Goal: Transaction & Acquisition: Purchase product/service

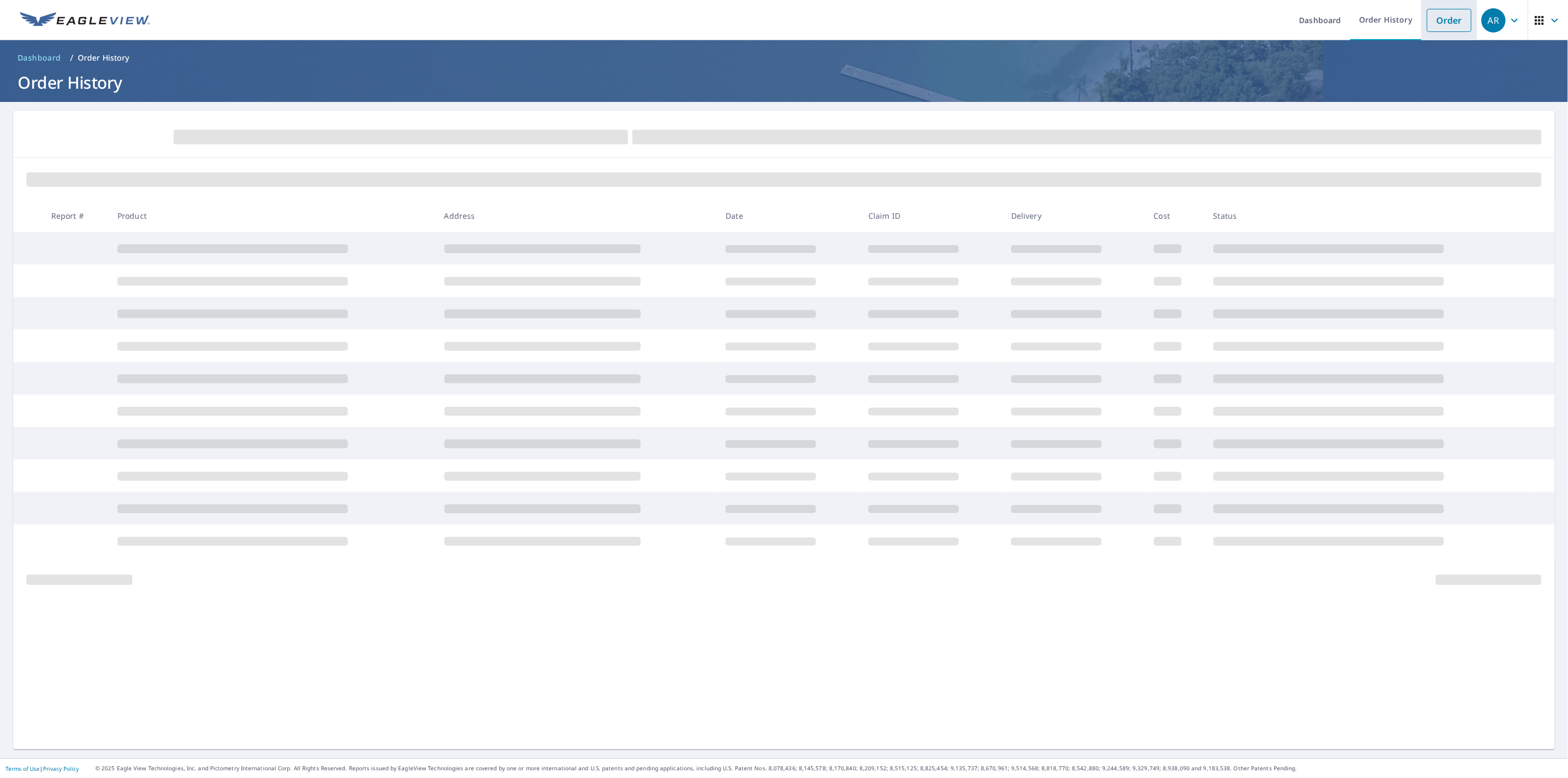
click at [1429, 23] on link "Order" at bounding box center [1449, 20] width 45 height 23
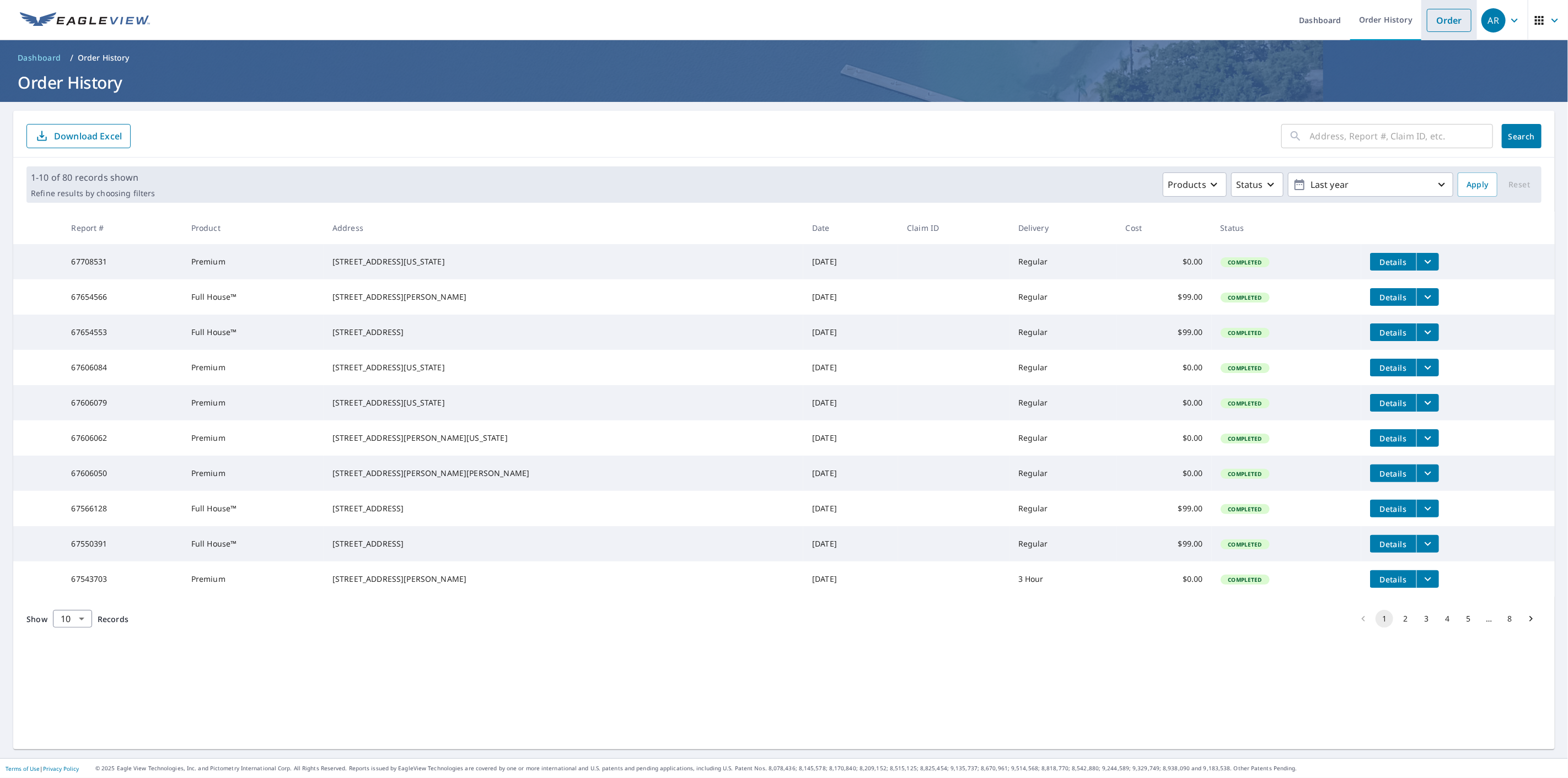
click at [1437, 26] on link "Order" at bounding box center [1449, 20] width 45 height 23
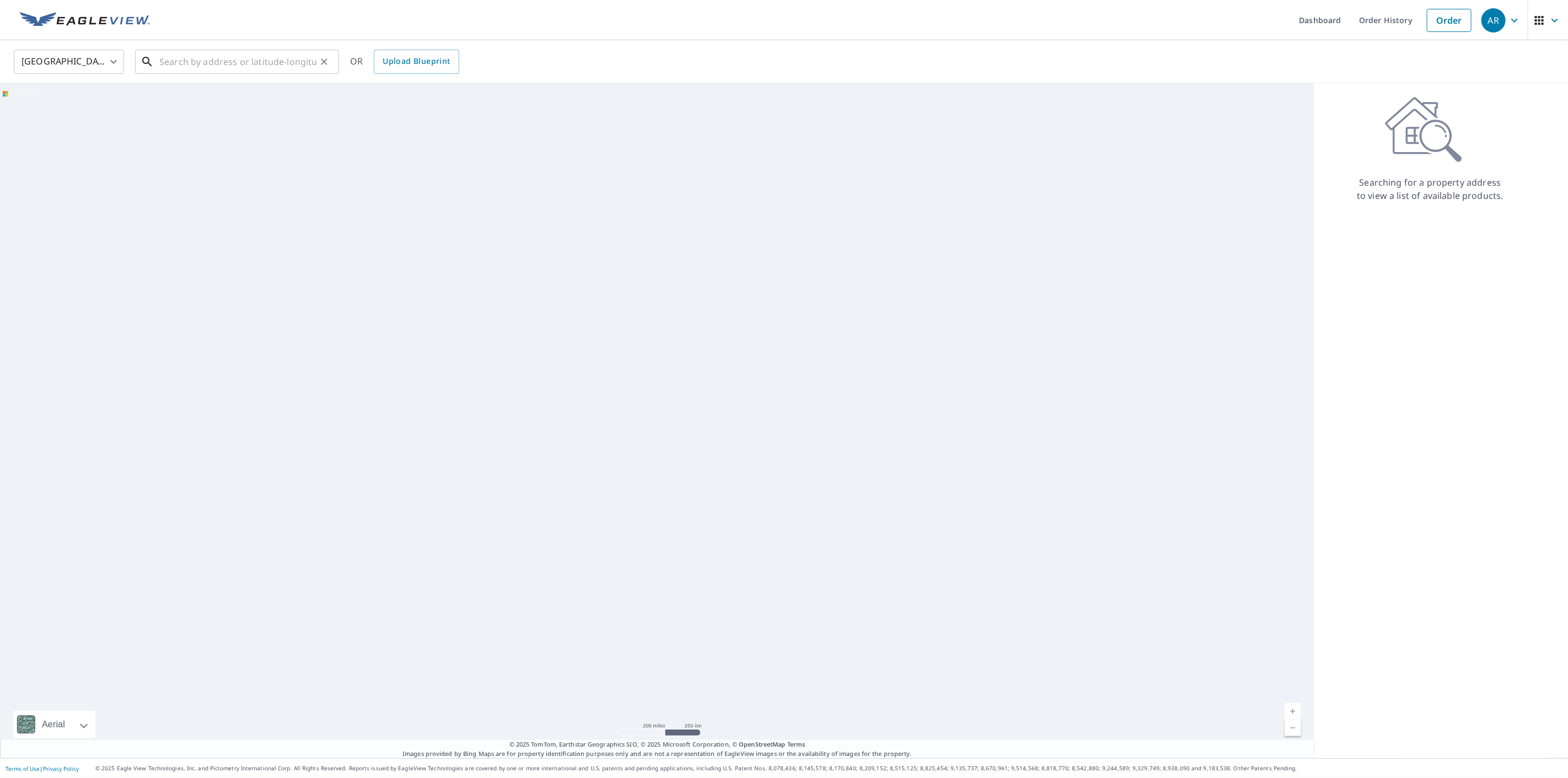
click at [245, 66] on input "text" at bounding box center [238, 61] width 157 height 31
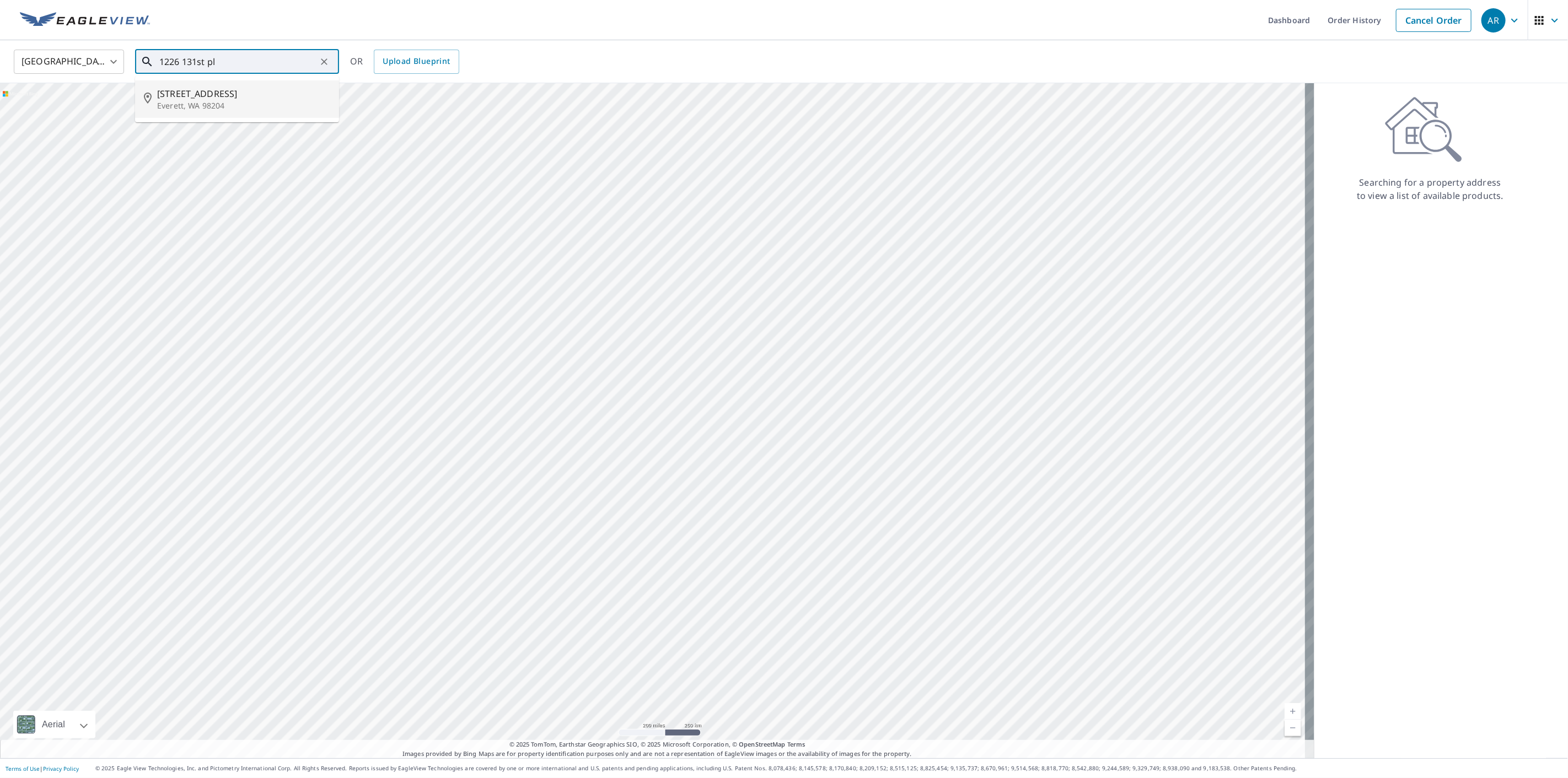
click at [250, 83] on li "[STREET_ADDRESS]" at bounding box center [237, 99] width 204 height 38
click at [310, 65] on input "[STREET_ADDRESS]" at bounding box center [238, 61] width 157 height 31
click at [267, 102] on p "Everett, WA 98204" at bounding box center [243, 105] width 173 height 11
click at [309, 65] on input "[STREET_ADDRESS]" at bounding box center [238, 61] width 157 height 31
click at [226, 93] on span "[STREET_ADDRESS]" at bounding box center [243, 93] width 173 height 14
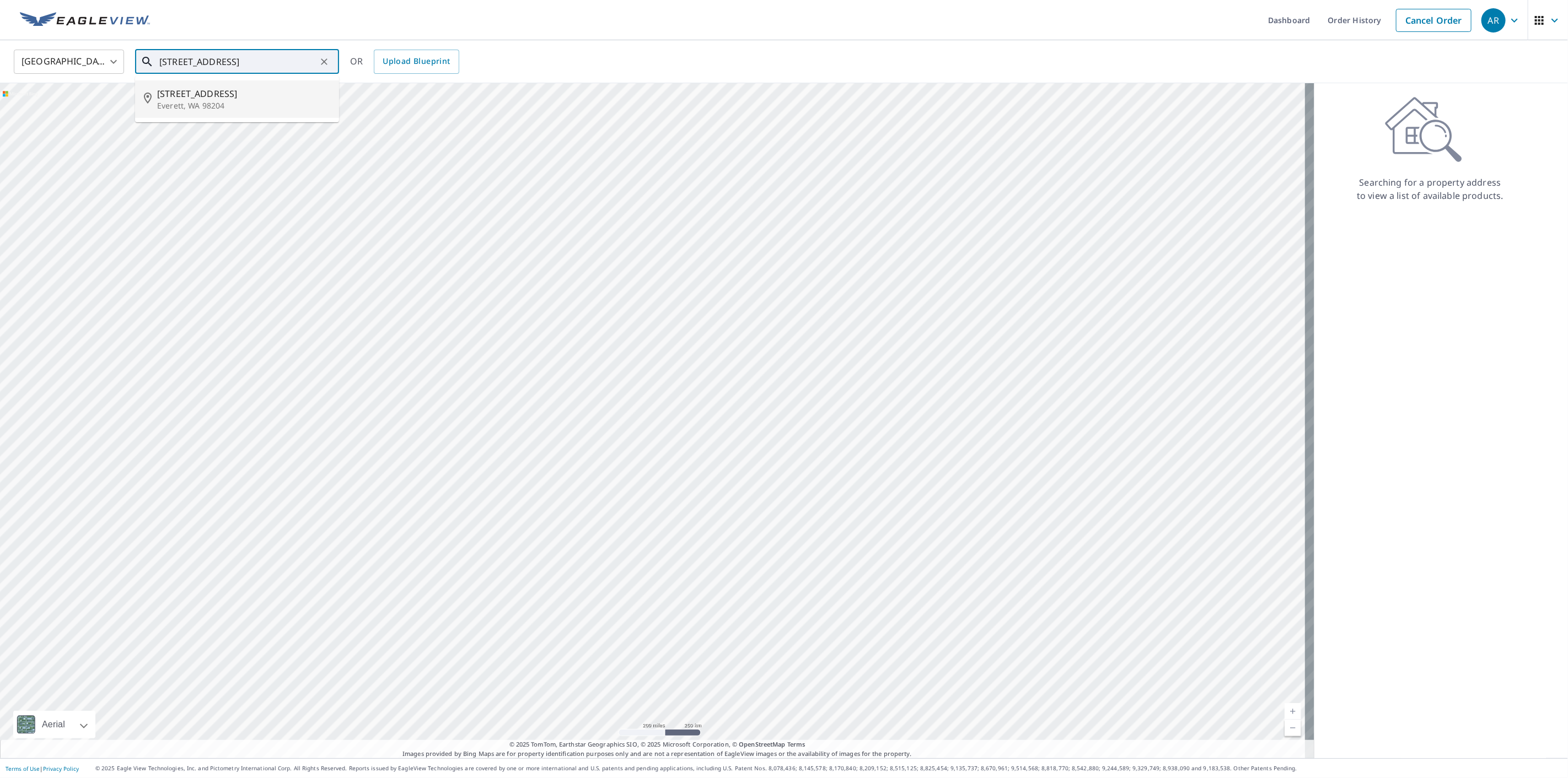
click at [256, 55] on input "[STREET_ADDRESS]" at bounding box center [238, 61] width 157 height 31
click at [258, 68] on input "[STREET_ADDRESS]" at bounding box center [238, 61] width 157 height 31
click at [261, 104] on p "Everett, WA 98204" at bounding box center [243, 105] width 173 height 11
click at [302, 69] on input "[STREET_ADDRESS]" at bounding box center [238, 61] width 157 height 31
click at [302, 68] on input "[STREET_ADDRESS]" at bounding box center [238, 61] width 157 height 31
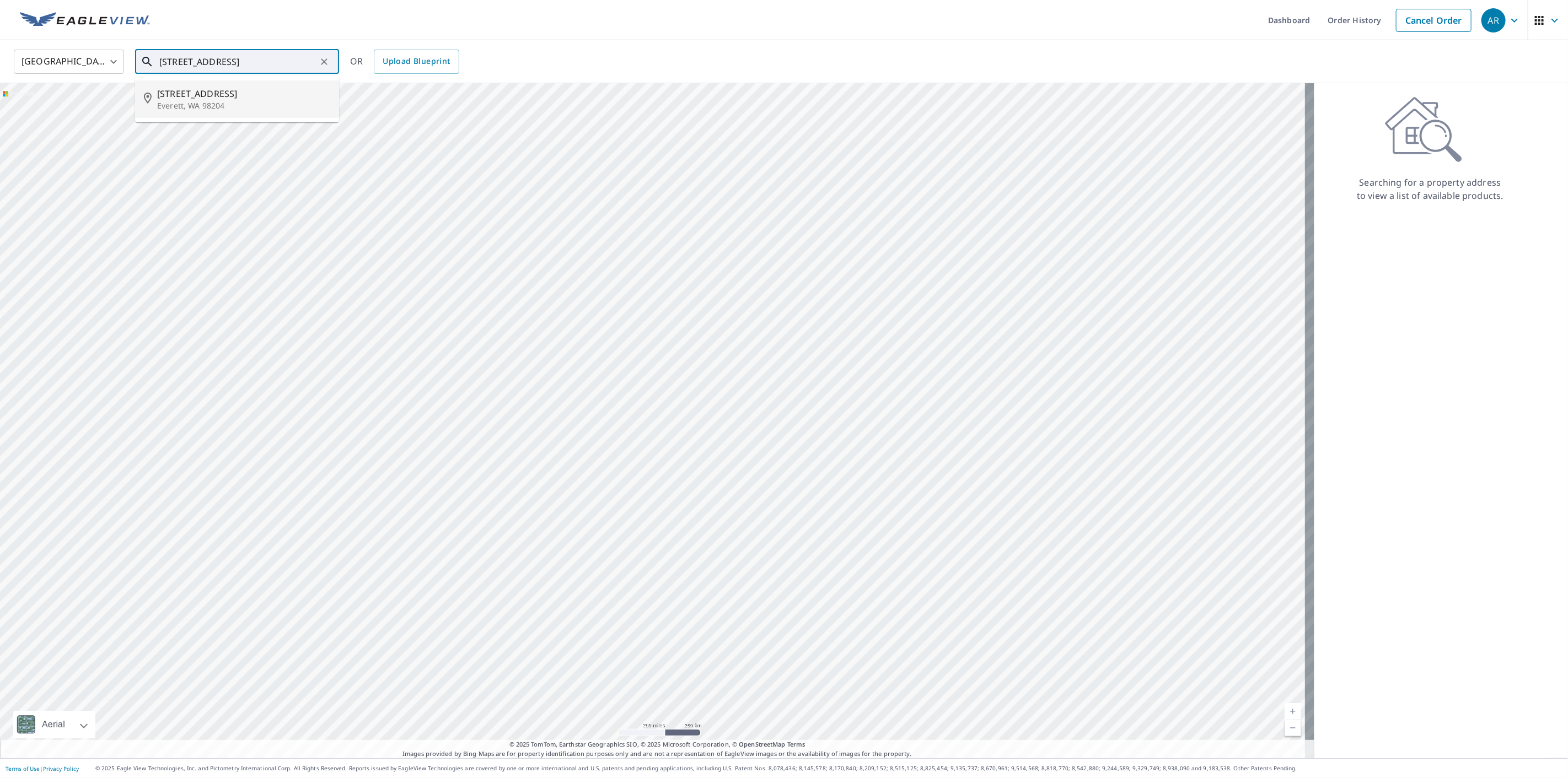
click at [302, 68] on input "[STREET_ADDRESS]" at bounding box center [238, 61] width 157 height 31
click at [238, 131] on span "54525 832 Rd" at bounding box center [243, 131] width 173 height 14
type input "54525 [STREET_ADDRESS]"
